Goal: Use online tool/utility: Utilize a website feature to perform a specific function

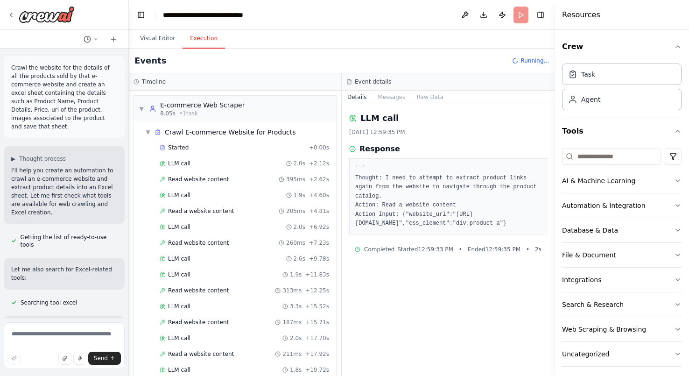
scroll to position [1444, 0]
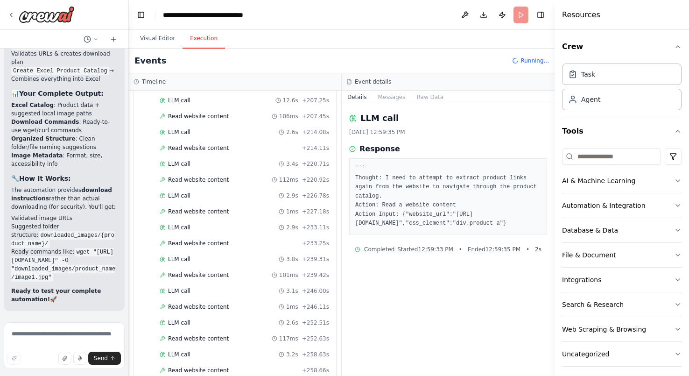
click at [421, 190] on pre "``` Thought: I need to attempt to extract product links again from the website …" at bounding box center [448, 196] width 186 height 64
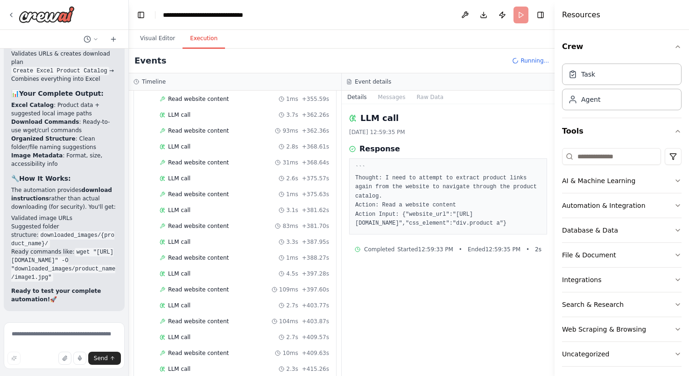
scroll to position [2317, 0]
click at [294, 338] on span "3.2s" at bounding box center [292, 338] width 12 height 7
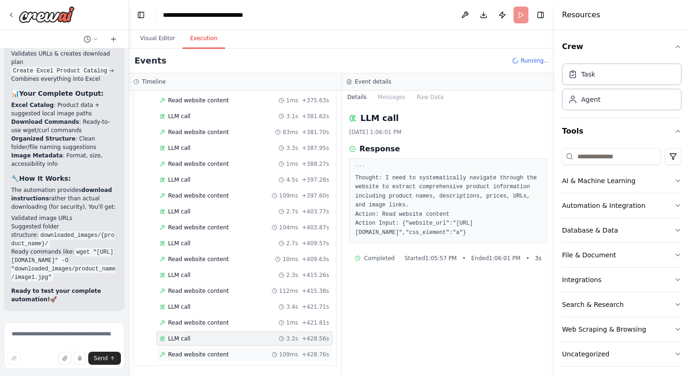
click at [247, 358] on div "Read website content 109ms + 428.76s" at bounding box center [244, 354] width 169 height 7
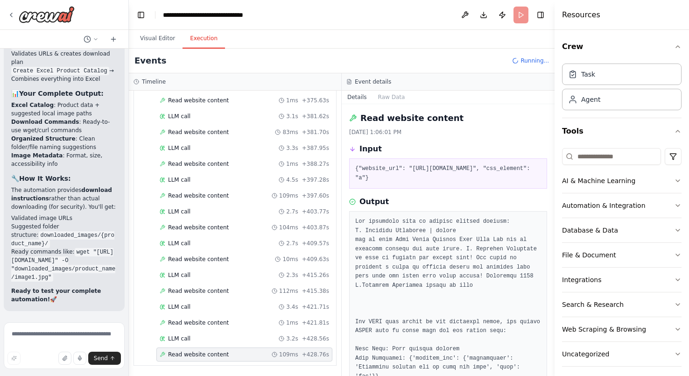
drag, startPoint x: 552, startPoint y: 201, endPoint x: 554, endPoint y: 240, distance: 38.3
click at [554, 240] on button "Toggle Sidebar" at bounding box center [554, 188] width 7 height 376
drag, startPoint x: 554, startPoint y: 234, endPoint x: 554, endPoint y: 249, distance: 14.9
click at [554, 249] on button "Toggle Sidebar" at bounding box center [554, 188] width 7 height 376
click at [526, 204] on div "Output" at bounding box center [448, 201] width 198 height 11
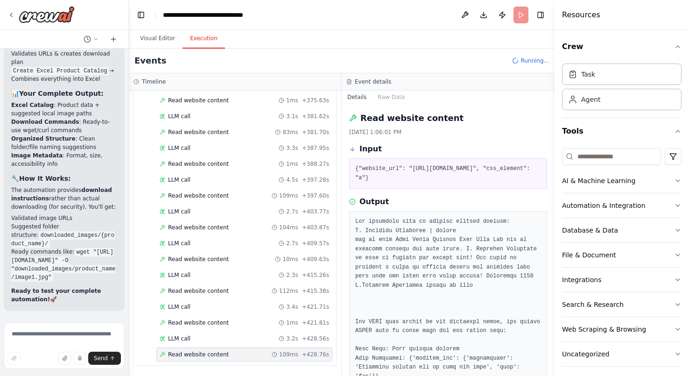
click at [552, 199] on button "Toggle Sidebar" at bounding box center [554, 188] width 7 height 376
click at [551, 203] on button "Toggle Sidebar" at bounding box center [554, 188] width 7 height 376
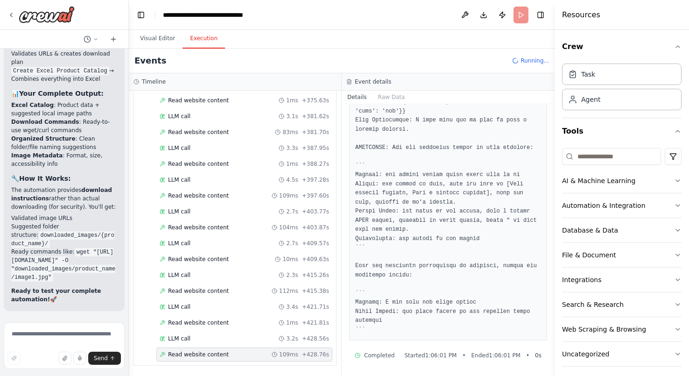
scroll to position [361, 0]
click at [35, 340] on textarea at bounding box center [64, 345] width 121 height 47
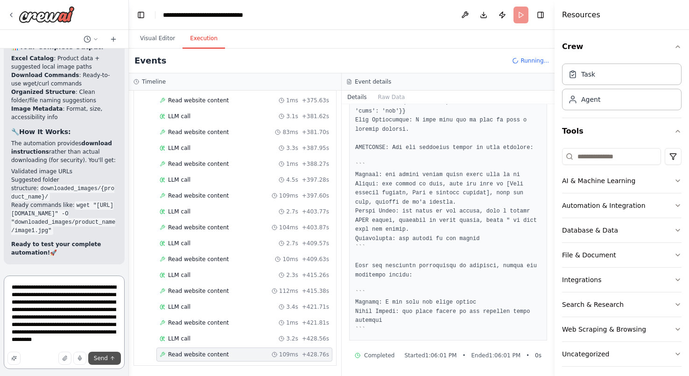
type textarea "**********"
click at [107, 359] on span "Send" at bounding box center [101, 357] width 14 height 7
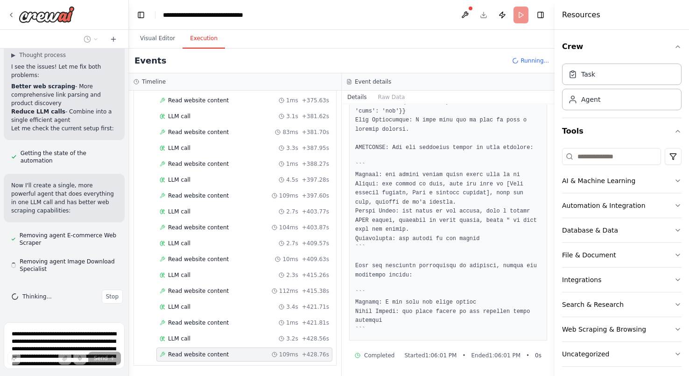
scroll to position [6533, 0]
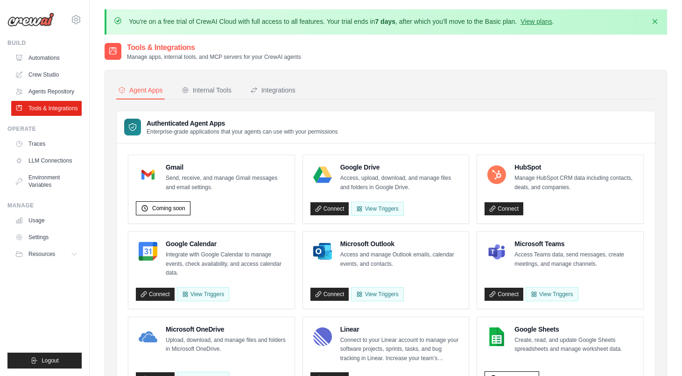
click at [247, 134] on p "Enterprise-grade applications that your agents can use with your permissions" at bounding box center [242, 131] width 191 height 7
